Goal: Information Seeking & Learning: Understand process/instructions

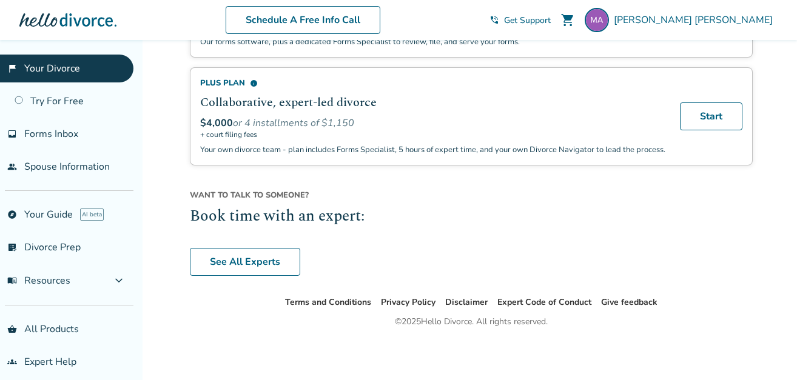
scroll to position [972, 0]
click at [50, 215] on link "explore Your Guide AI beta" at bounding box center [66, 215] width 133 height 28
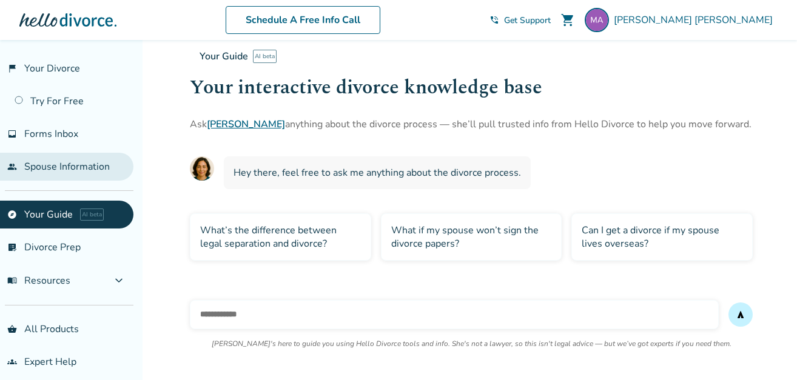
click at [72, 163] on link "people Spouse Information" at bounding box center [66, 167] width 133 height 28
